Goal: Complete application form: Complete application form

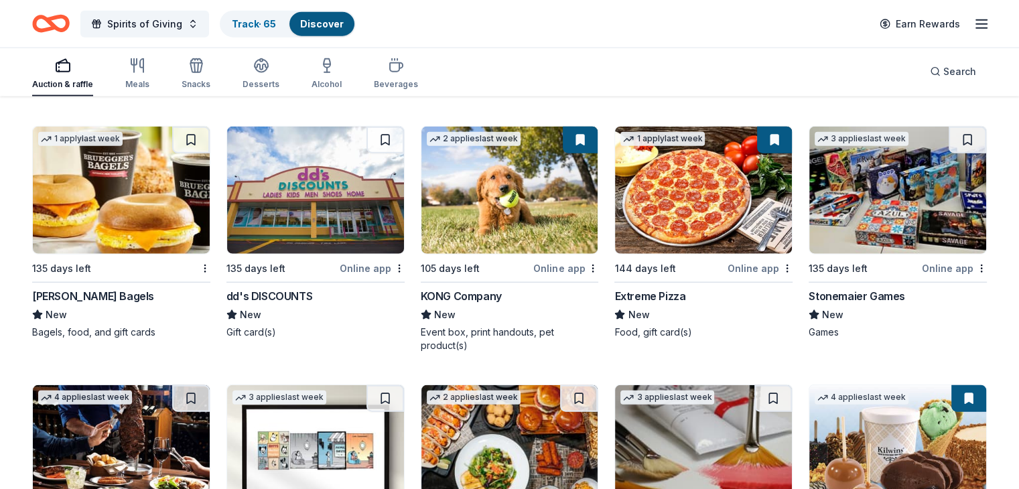
scroll to position [3181, 0]
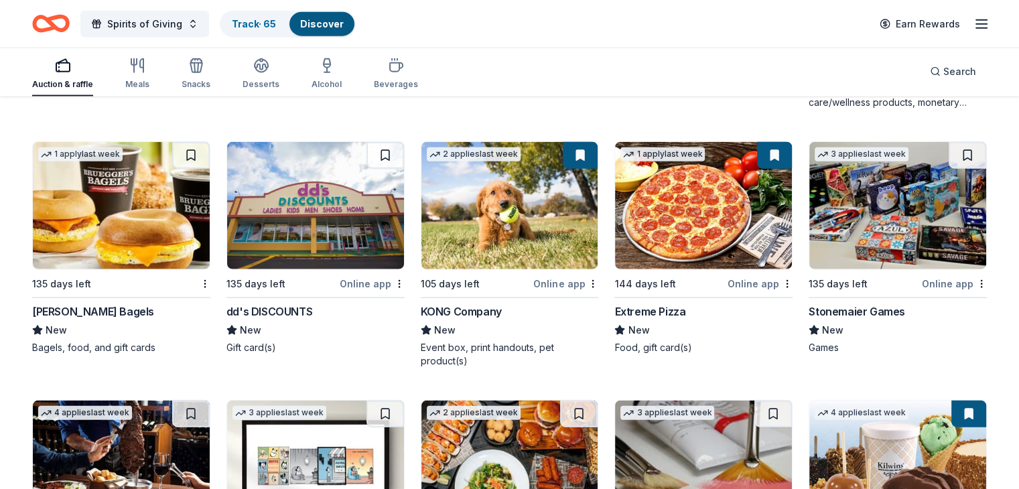
click at [315, 206] on img at bounding box center [315, 205] width 177 height 127
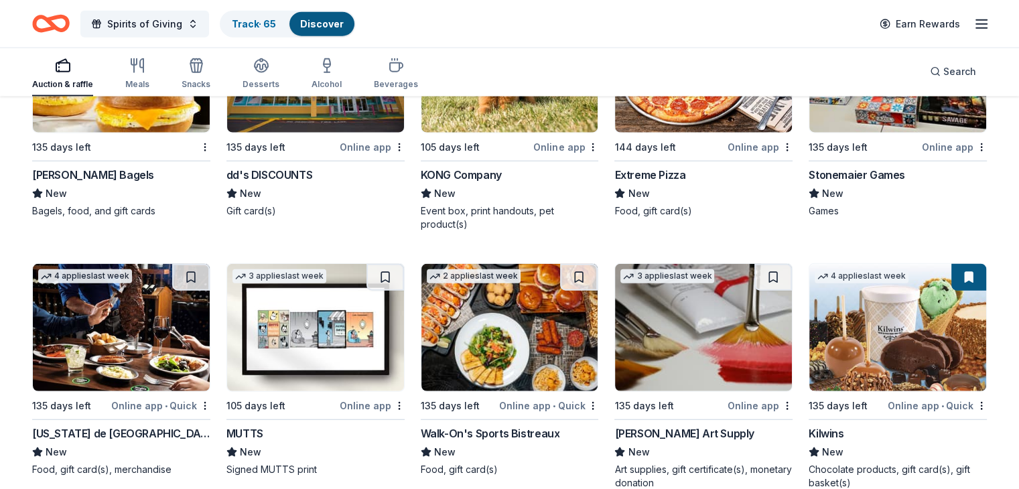
scroll to position [3333, 0]
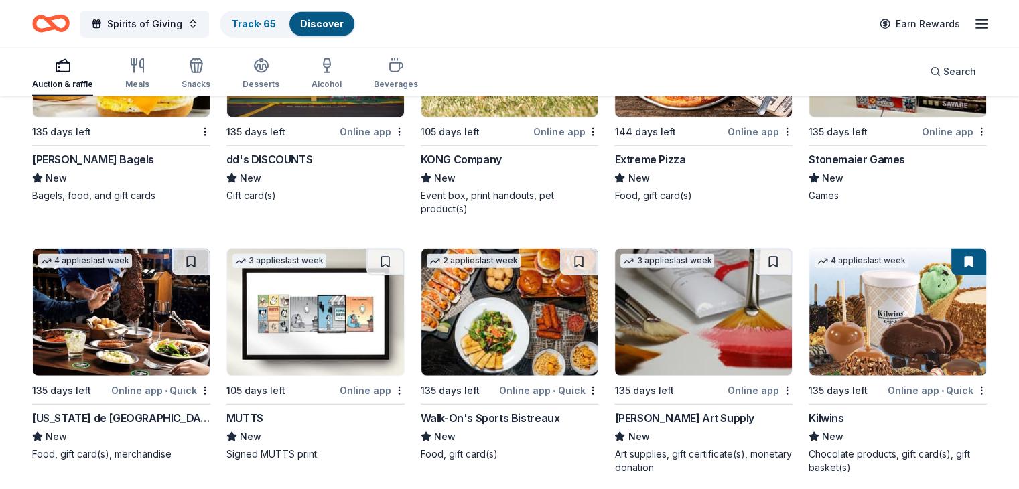
click at [147, 313] on img at bounding box center [121, 311] width 177 height 127
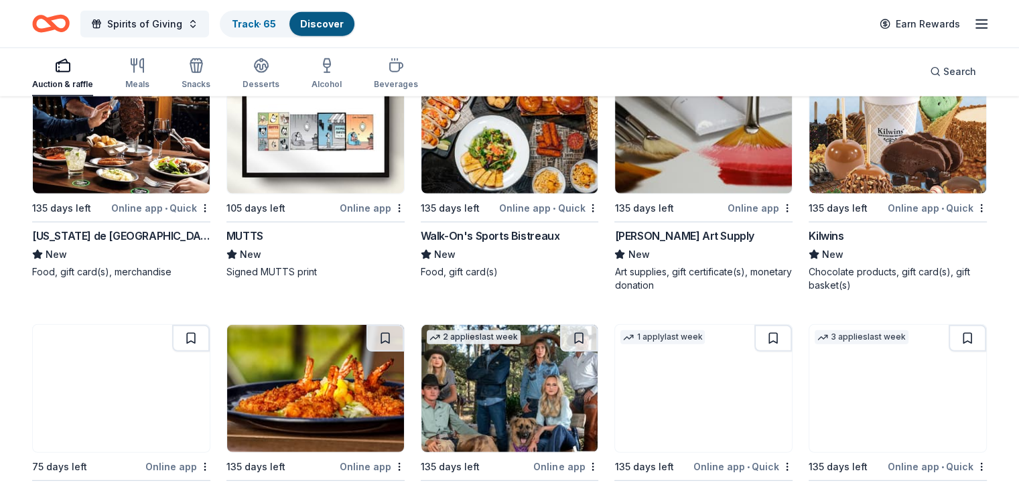
scroll to position [3602, 0]
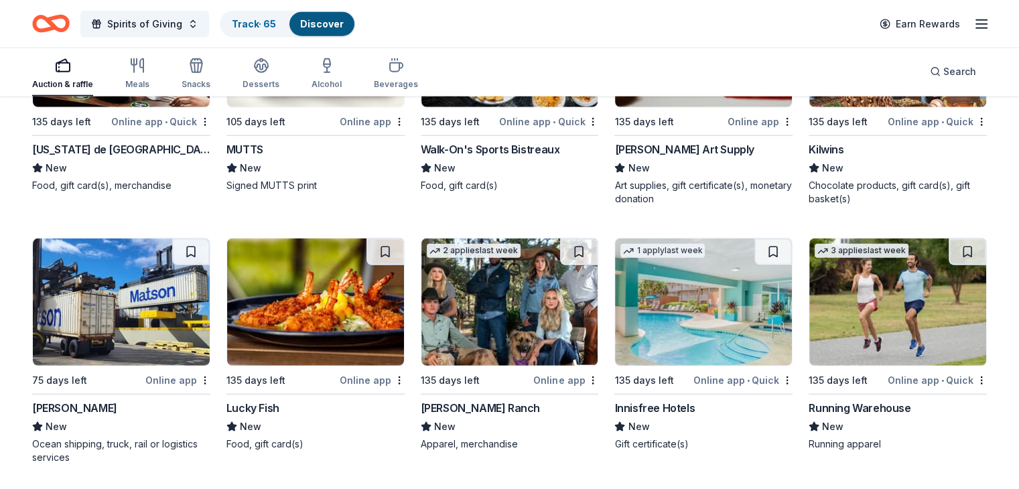
click at [698, 304] on img at bounding box center [703, 301] width 177 height 127
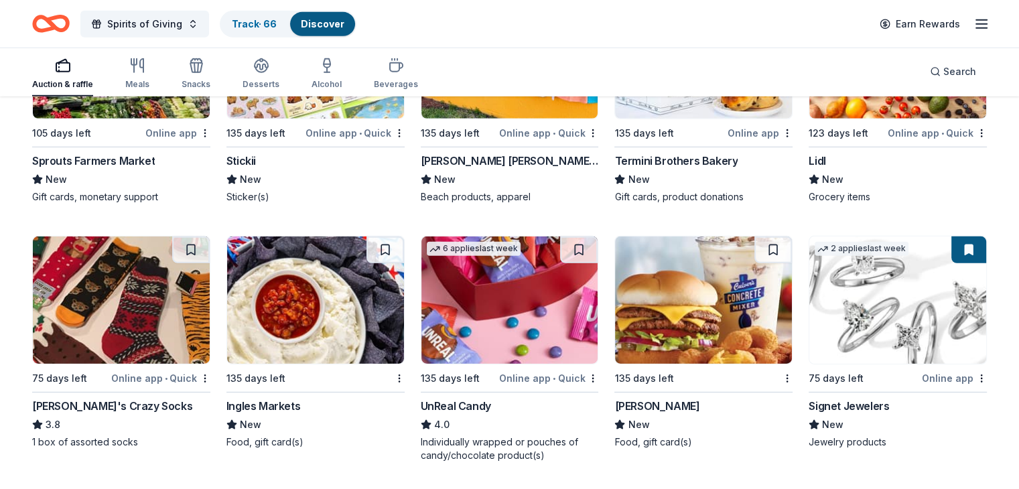
scroll to position [4113, 0]
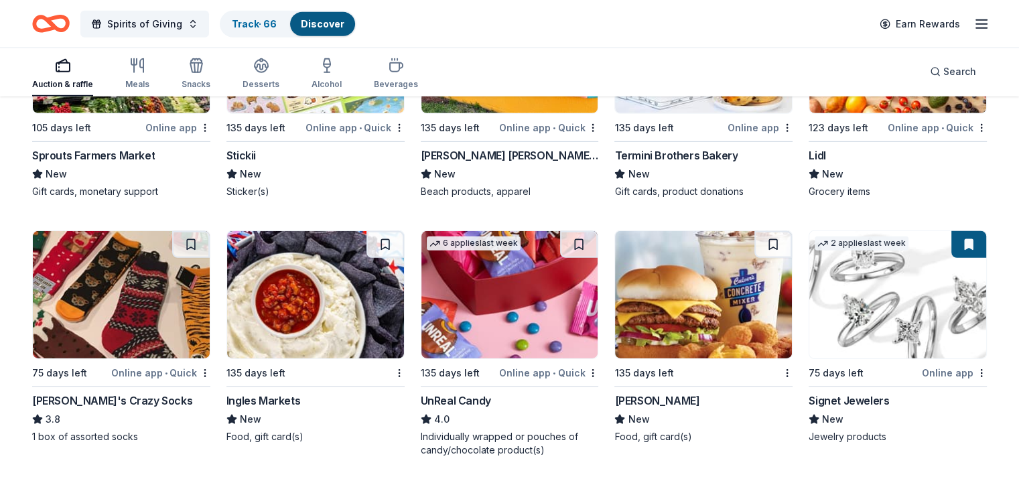
click at [737, 314] on img at bounding box center [897, 294] width 177 height 127
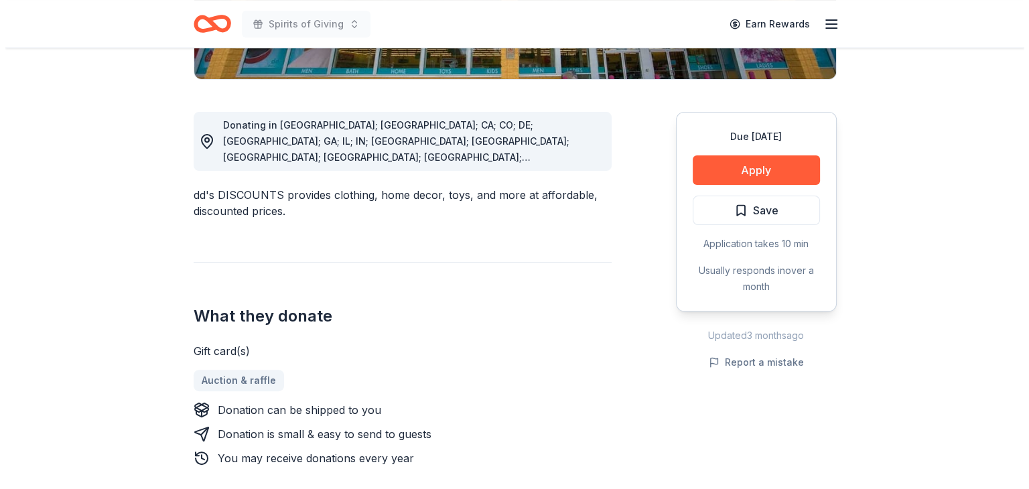
scroll to position [340, 0]
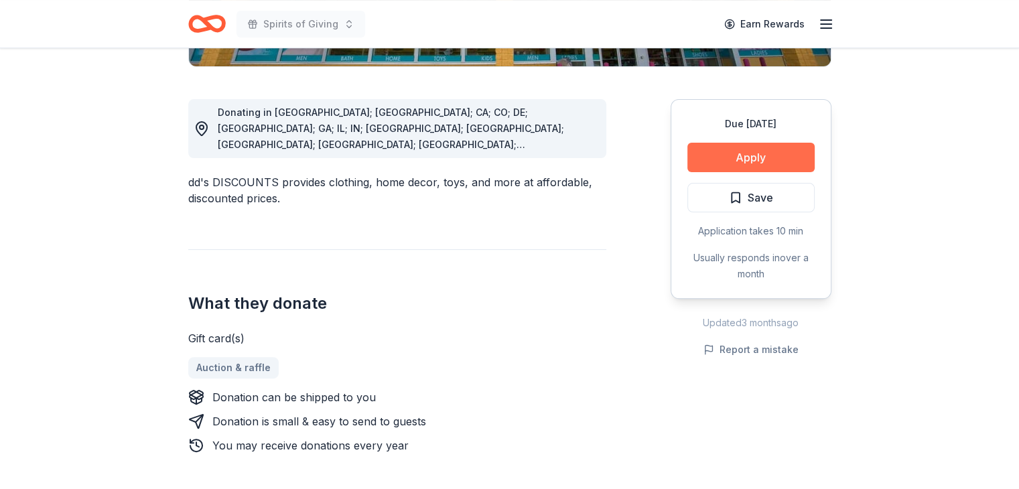
click at [750, 157] on button "Apply" at bounding box center [750, 157] width 127 height 29
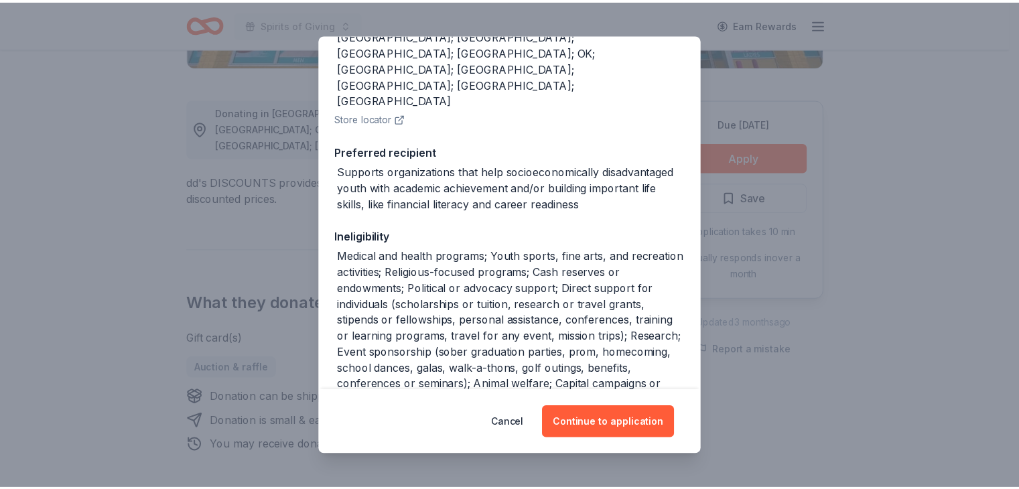
scroll to position [212, 0]
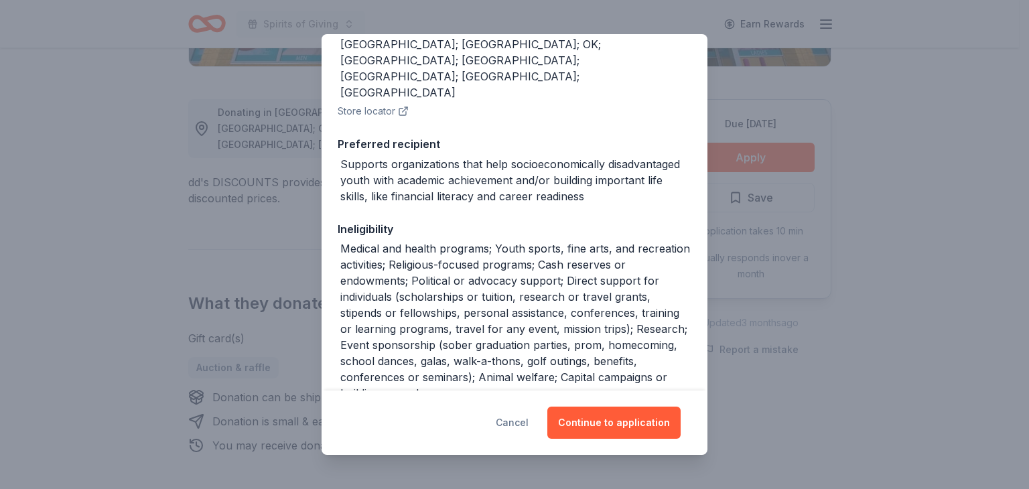
click at [514, 421] on button "Cancel" at bounding box center [512, 423] width 33 height 32
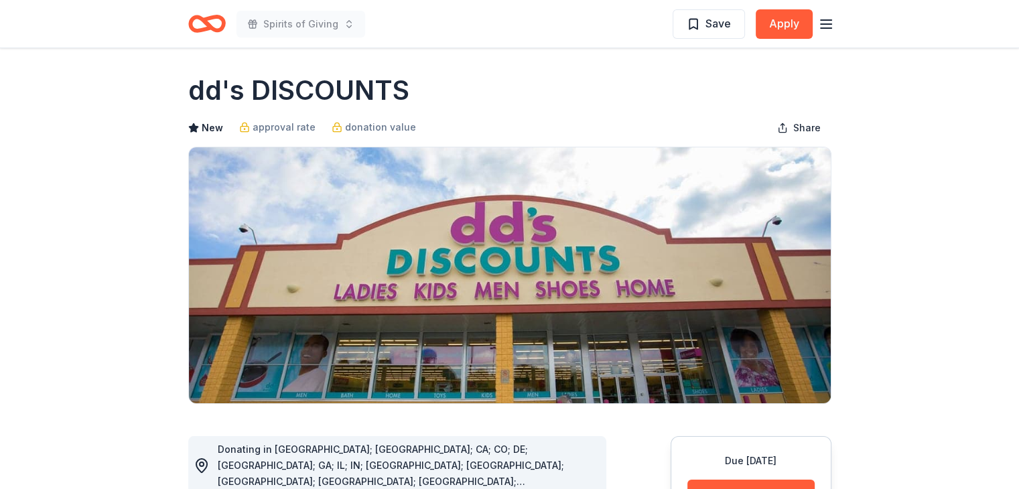
scroll to position [0, 0]
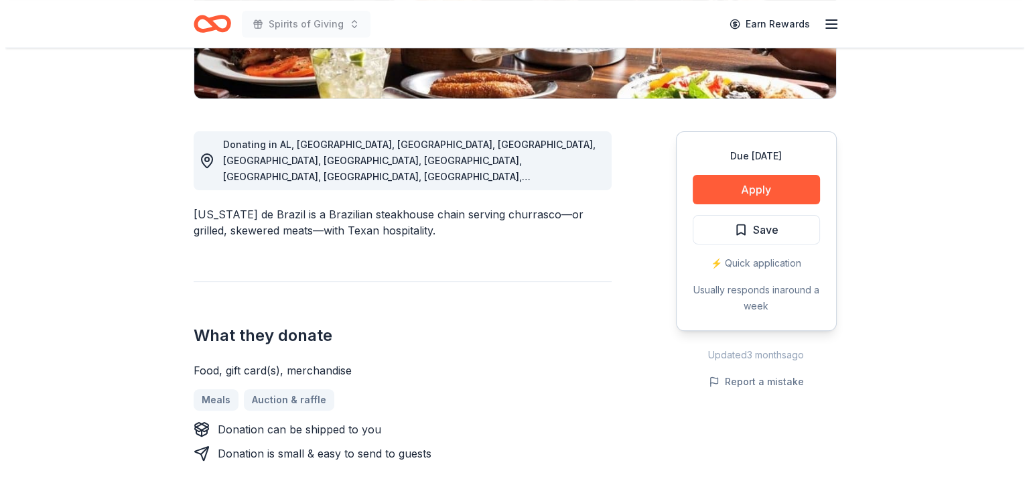
scroll to position [330, 0]
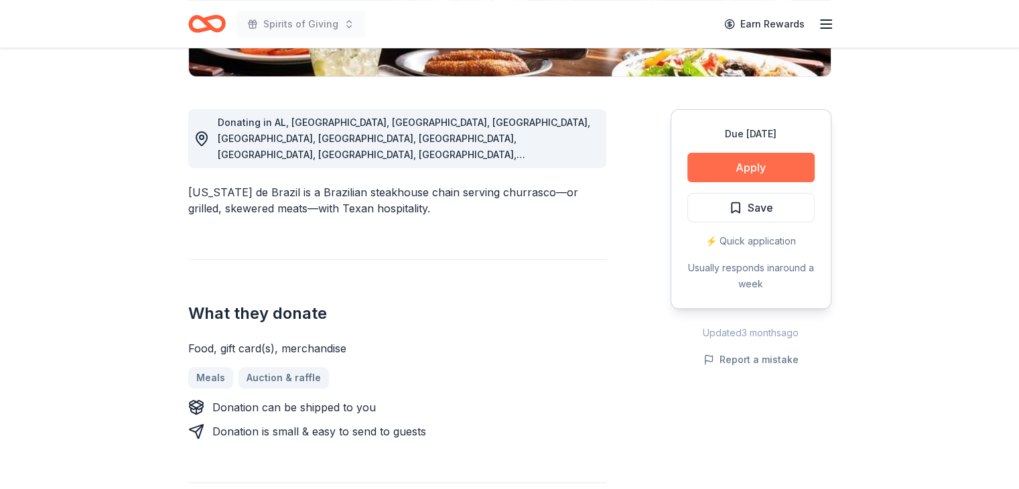
click at [752, 169] on button "Apply" at bounding box center [750, 167] width 127 height 29
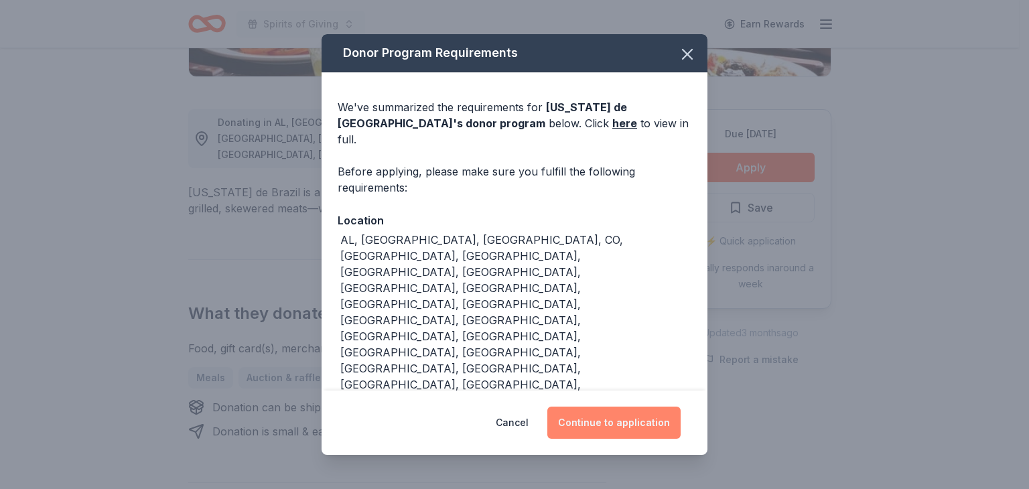
click at [632, 407] on button "Continue to application" at bounding box center [613, 423] width 133 height 32
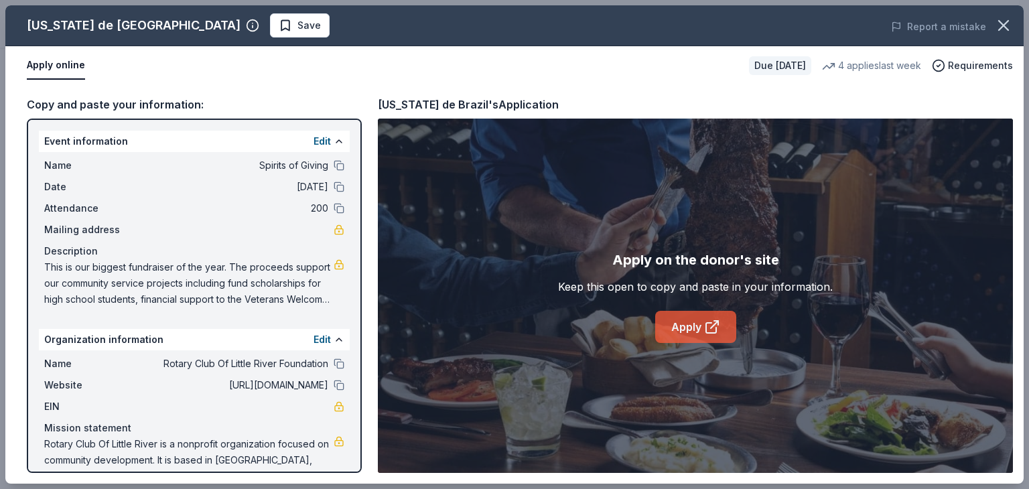
click at [704, 328] on icon at bounding box center [712, 327] width 16 height 16
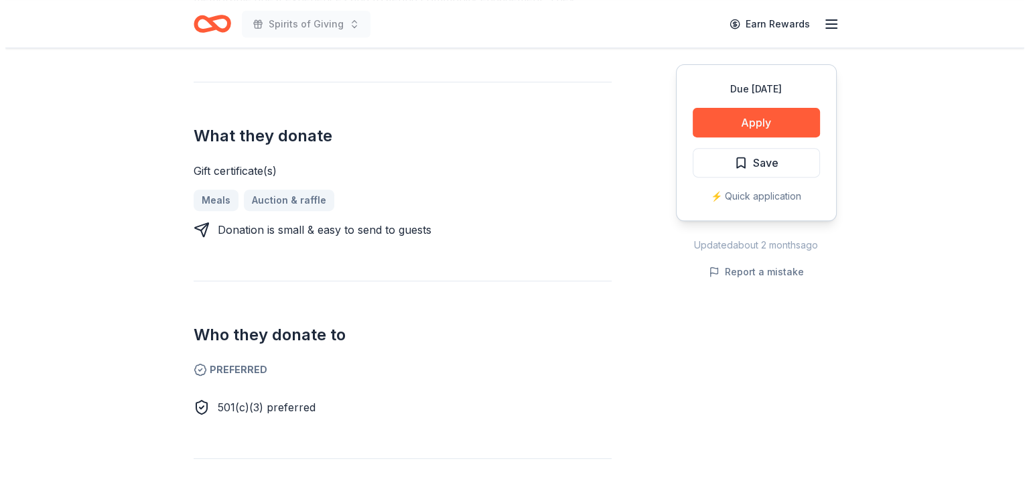
scroll to position [479, 0]
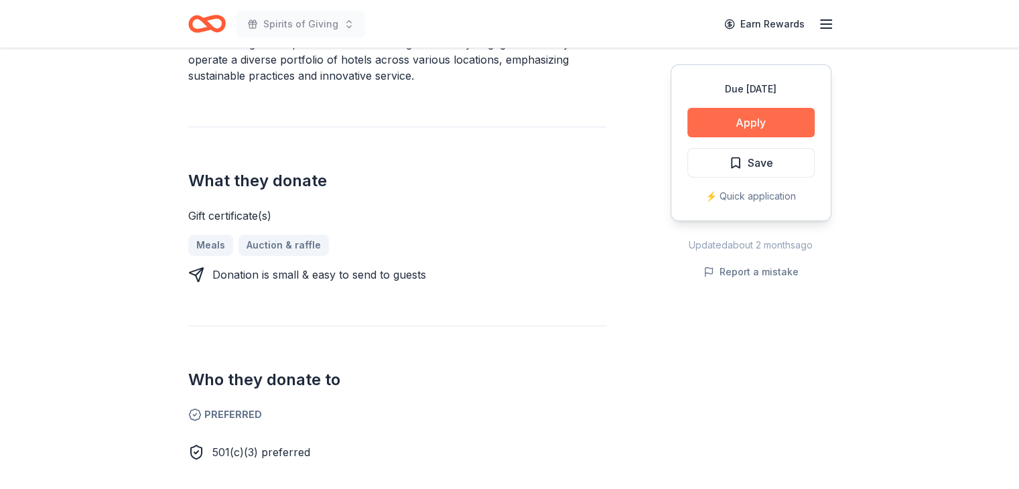
click at [756, 124] on button "Apply" at bounding box center [750, 122] width 127 height 29
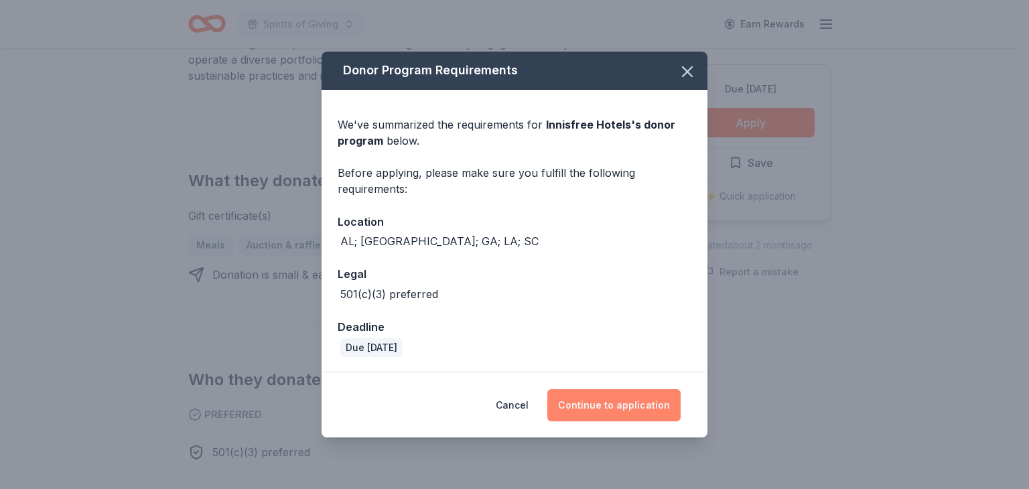
click at [635, 405] on button "Continue to application" at bounding box center [613, 405] width 133 height 32
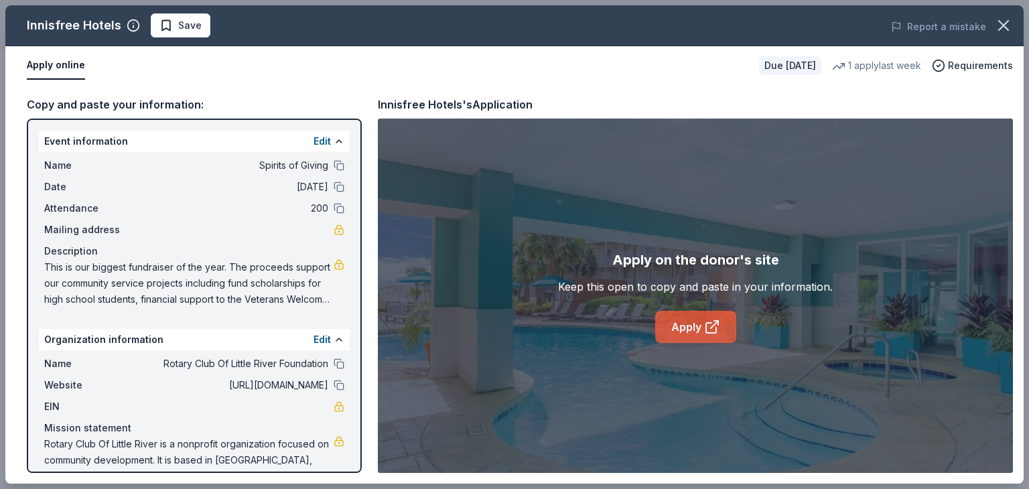
click at [704, 325] on icon at bounding box center [712, 327] width 16 height 16
click at [163, 23] on span "Save" at bounding box center [180, 25] width 42 height 16
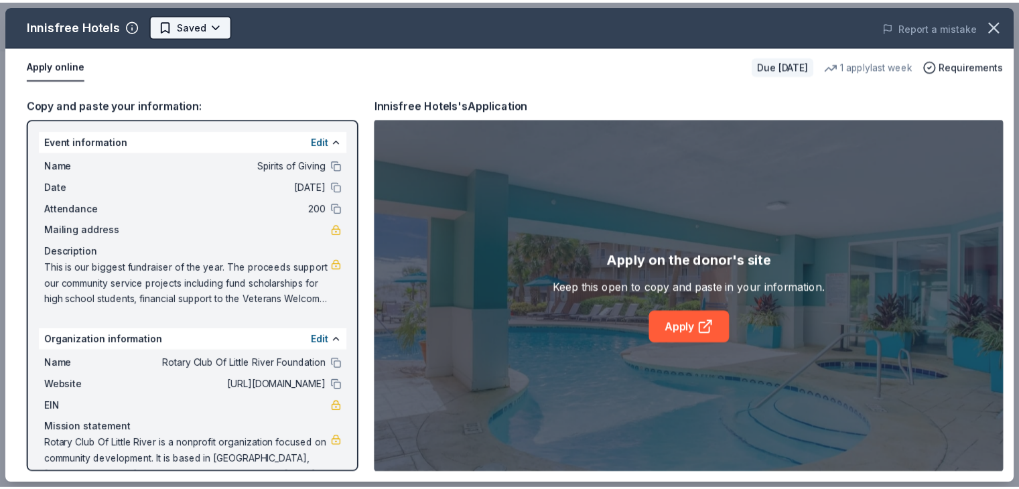
scroll to position [0, 0]
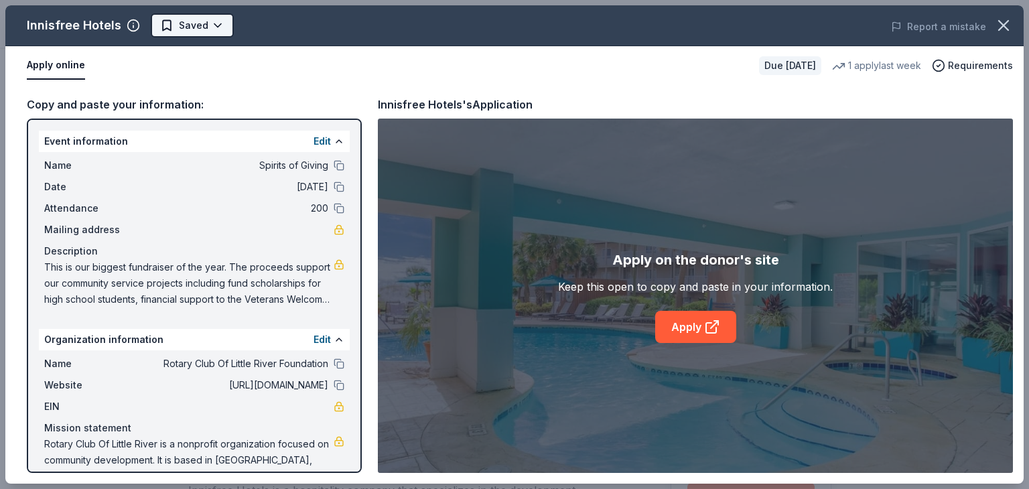
click at [214, 24] on html "Spirits of Giving Earn Rewards Due in 135 days Share Innisfree Hotels New 1 app…" at bounding box center [514, 244] width 1029 height 489
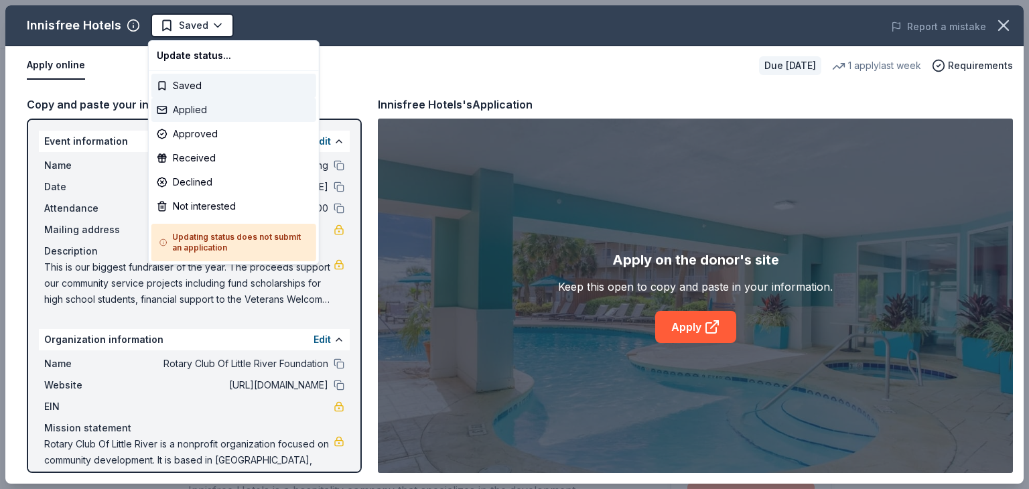
click at [196, 109] on div "Applied" at bounding box center [233, 110] width 165 height 24
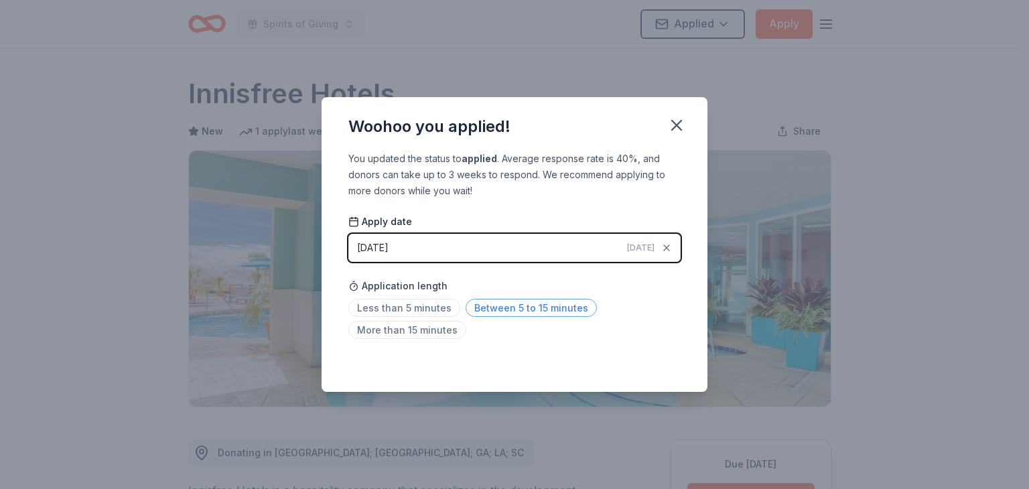
click at [552, 305] on span "Between 5 to 15 minutes" at bounding box center [531, 308] width 131 height 18
click at [678, 129] on icon "button" at bounding box center [676, 125] width 19 height 19
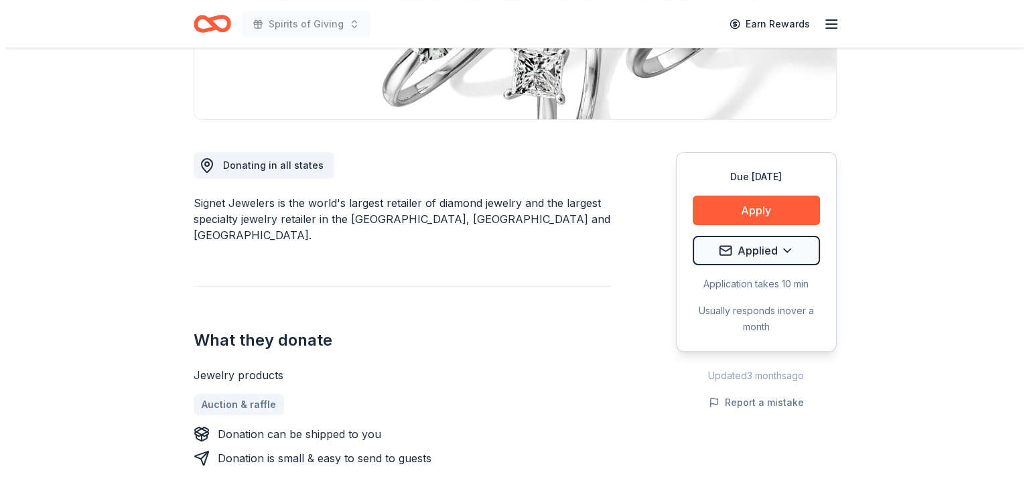
scroll to position [307, 0]
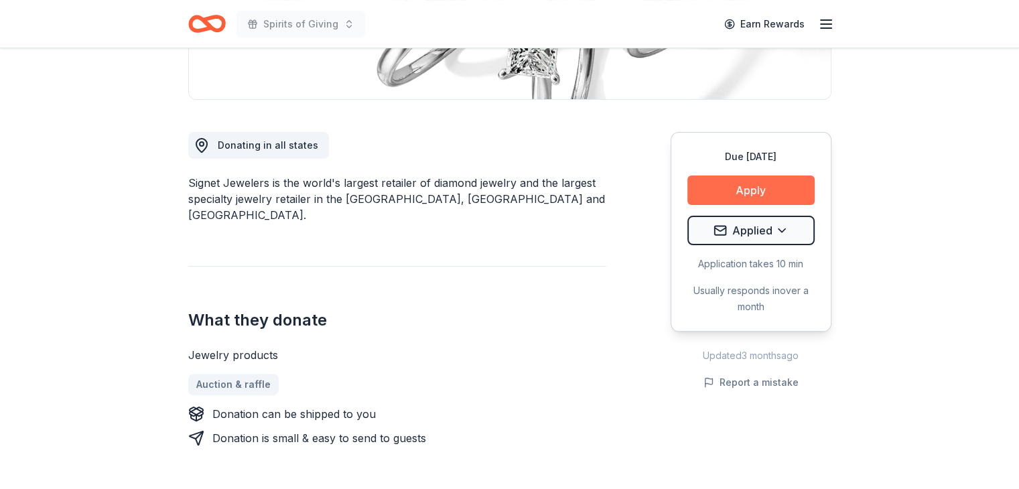
click at [754, 193] on button "Apply" at bounding box center [750, 189] width 127 height 29
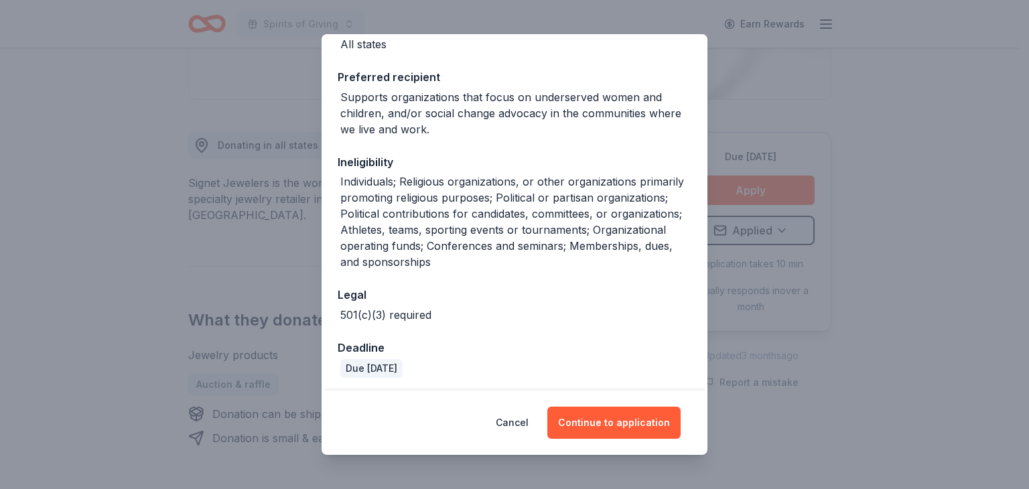
scroll to position [182, 0]
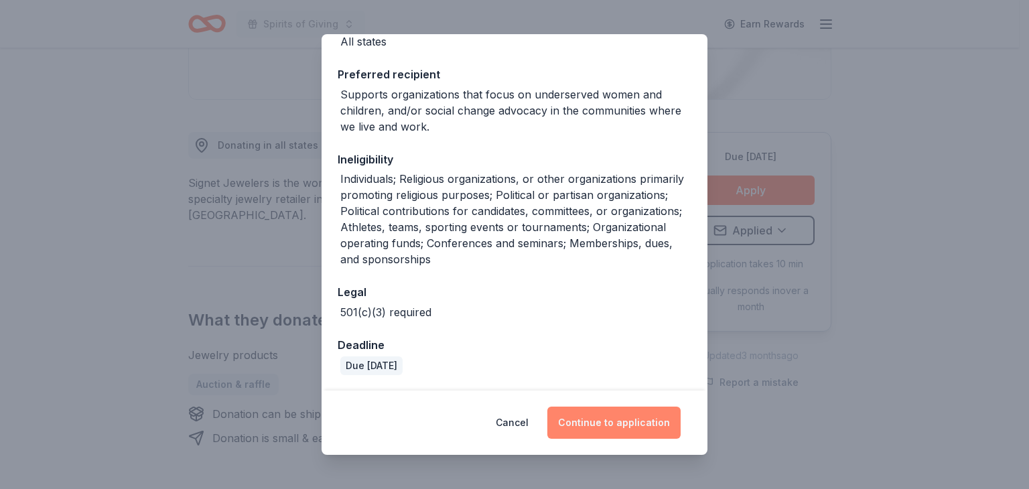
click at [602, 422] on button "Continue to application" at bounding box center [613, 423] width 133 height 32
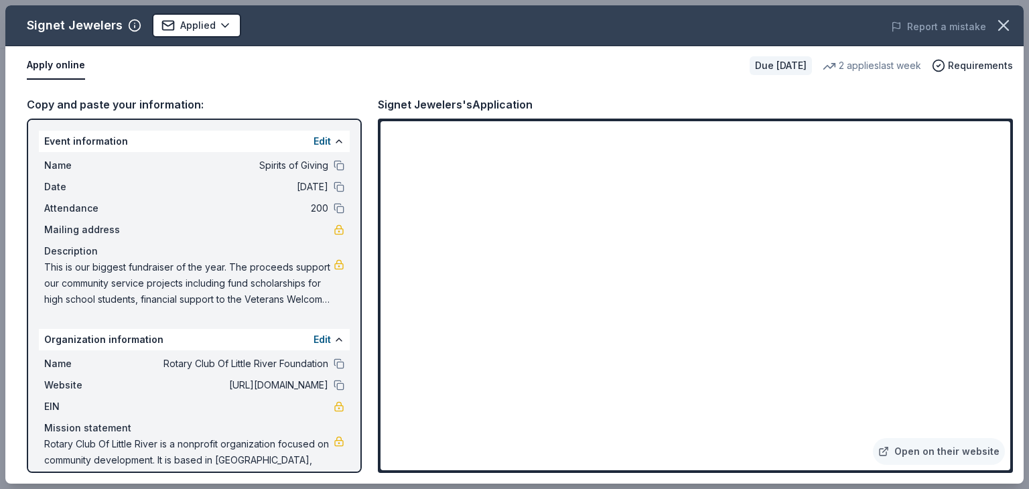
drag, startPoint x: 1013, startPoint y: 258, endPoint x: 1013, endPoint y: 283, distance: 25.5
click at [1013, 283] on div "Copy and paste your information: Event information Edit Name Spirits of Giving …" at bounding box center [514, 284] width 1018 height 399
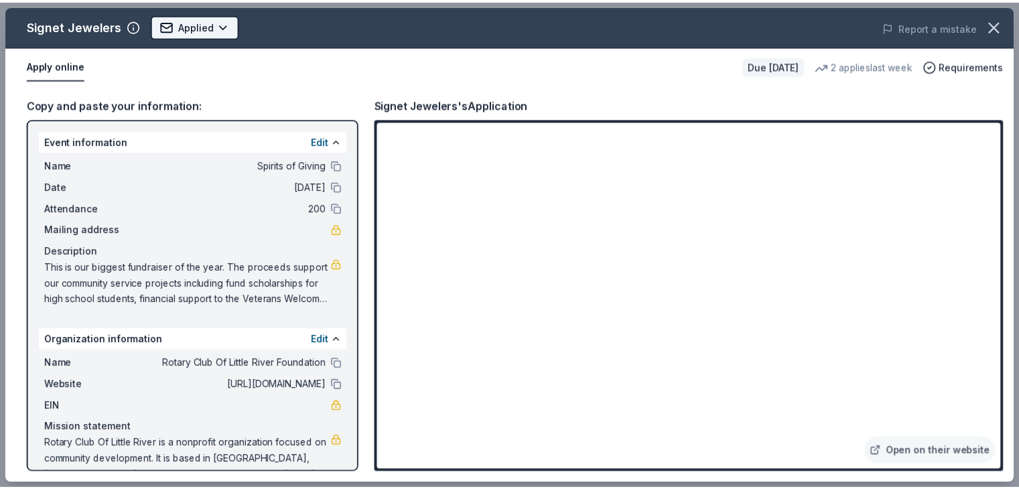
scroll to position [0, 0]
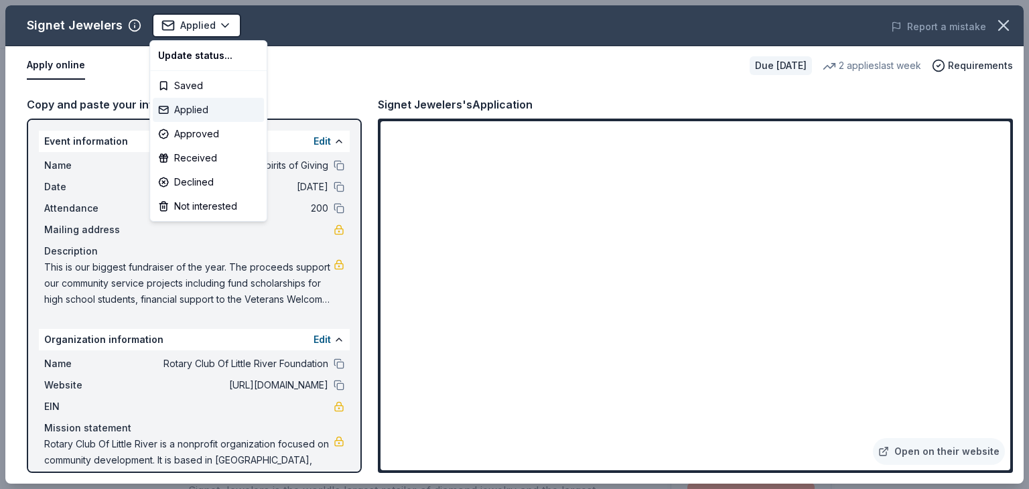
click at [195, 109] on div "Applied" at bounding box center [208, 110] width 111 height 24
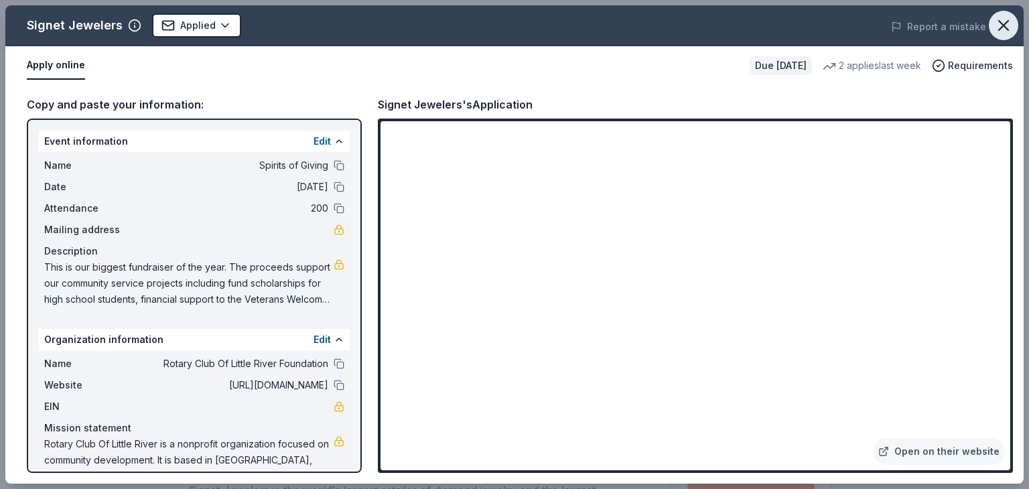
click at [1002, 26] on icon "button" at bounding box center [1003, 25] width 9 height 9
